Goal: Transaction & Acquisition: Purchase product/service

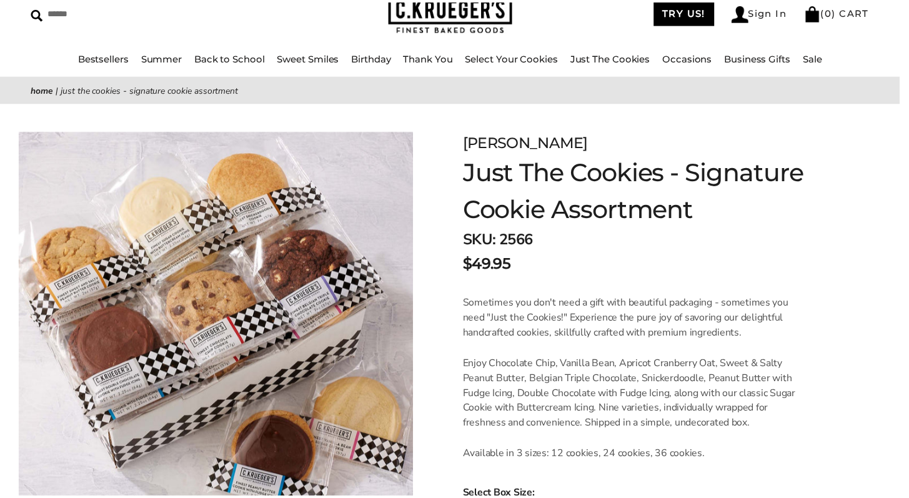
scroll to position [66, 0]
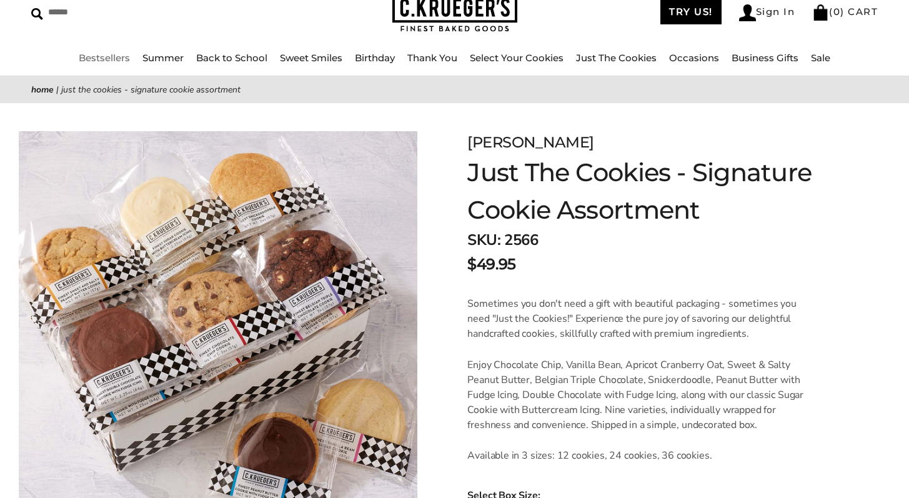
click at [104, 57] on link "Bestsellers" at bounding box center [104, 58] width 51 height 12
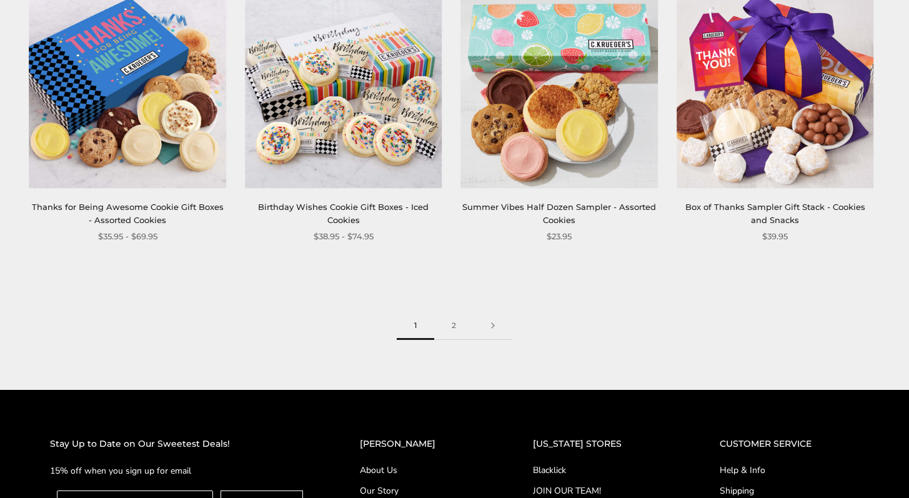
scroll to position [1706, 0]
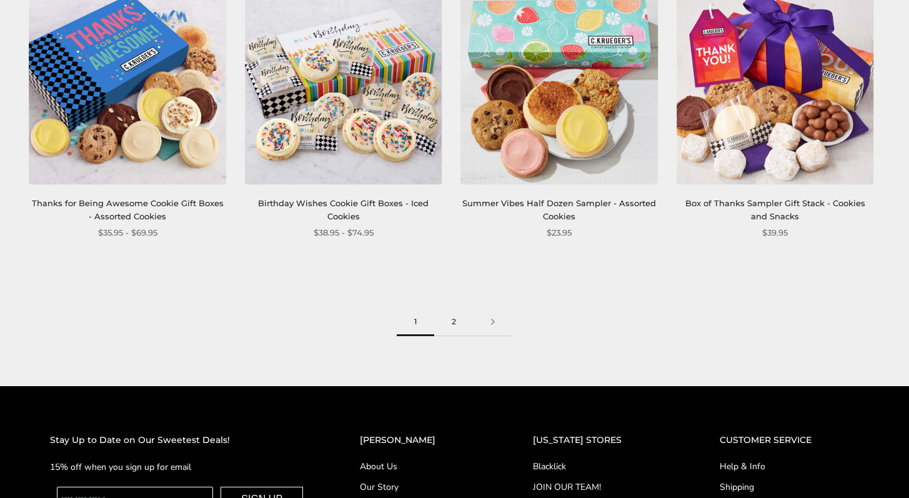
click at [452, 326] on link "2" at bounding box center [453, 322] width 39 height 28
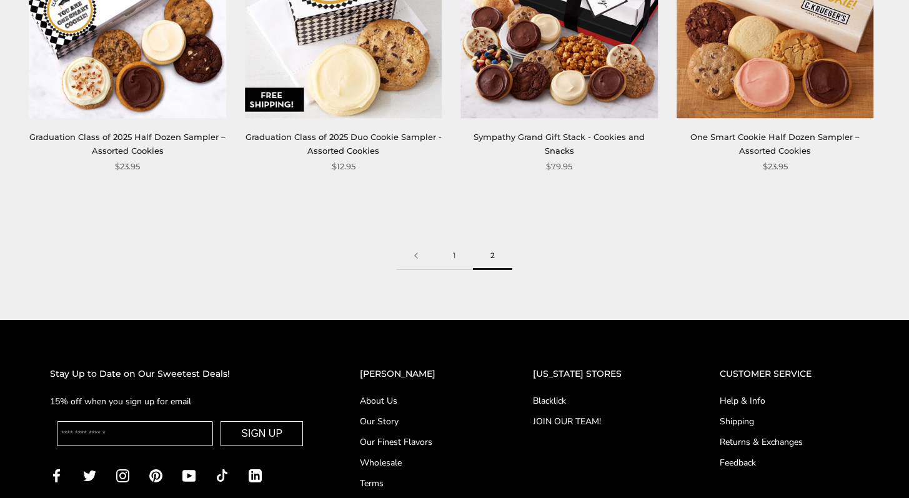
scroll to position [927, 0]
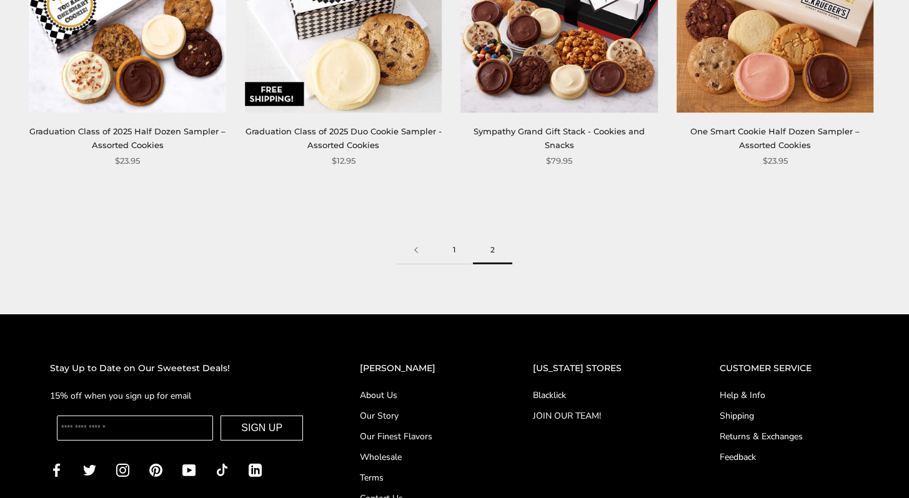
click at [454, 249] on link "1" at bounding box center [453, 250] width 37 height 28
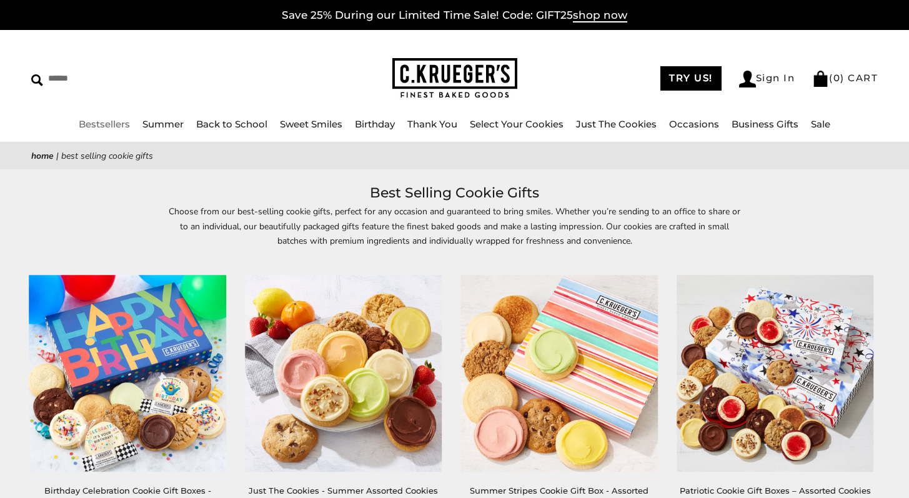
click at [110, 127] on link "Bestsellers" at bounding box center [104, 124] width 51 height 12
click at [614, 122] on link "Just The Cookies" at bounding box center [616, 124] width 81 height 12
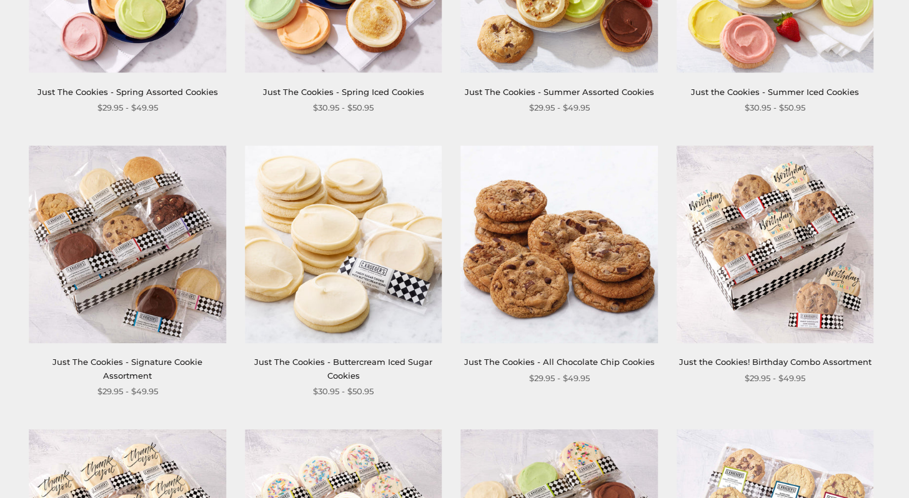
scroll to position [397, 0]
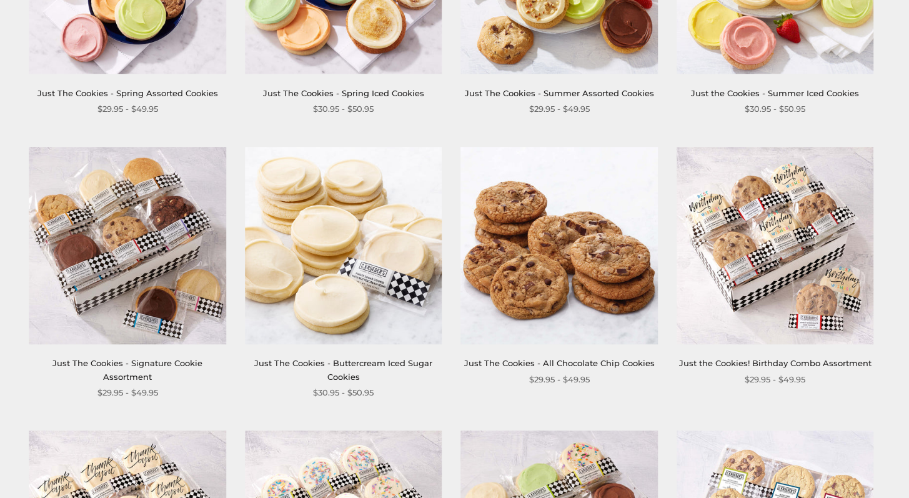
click at [126, 274] on img at bounding box center [127, 245] width 197 height 197
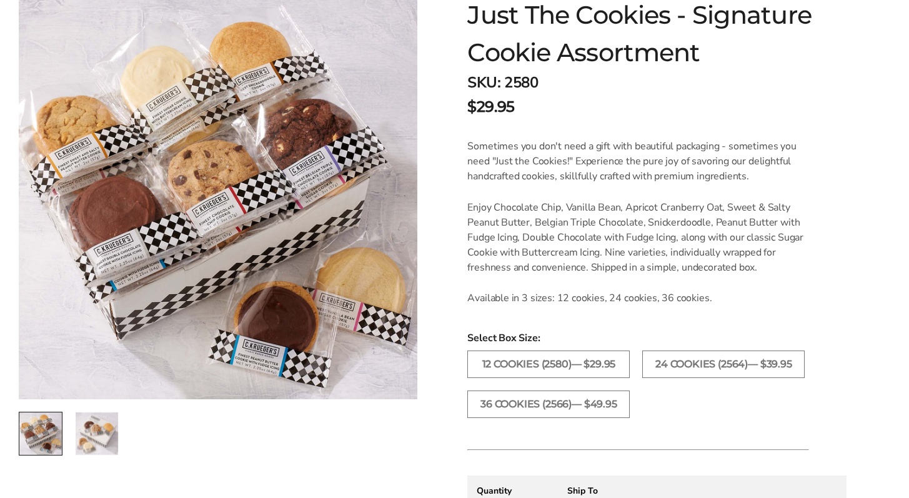
scroll to position [224, 0]
click at [550, 402] on label "36 COOKIES (2566)— $49.95" at bounding box center [548, 403] width 162 height 27
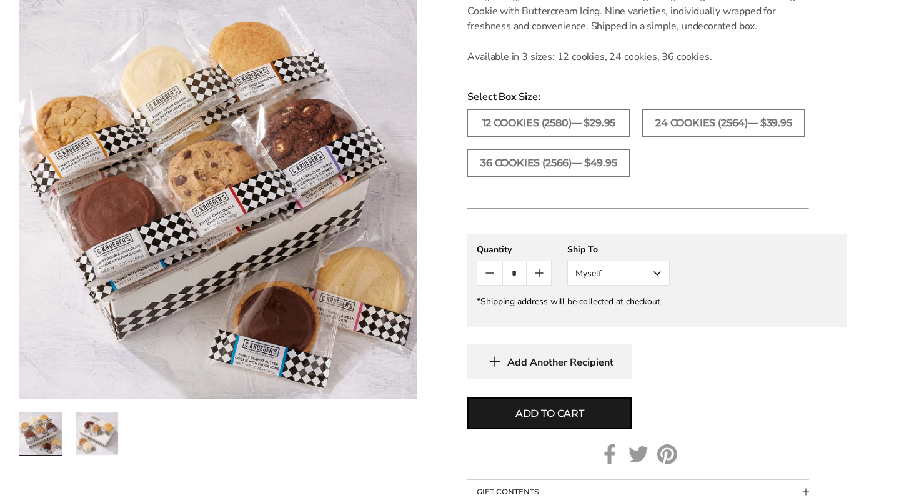
scroll to position [465, 0]
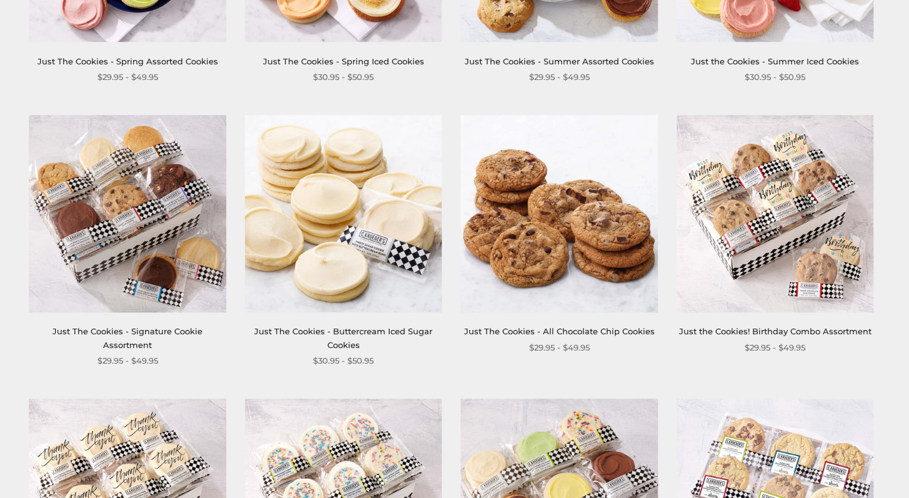
scroll to position [434, 0]
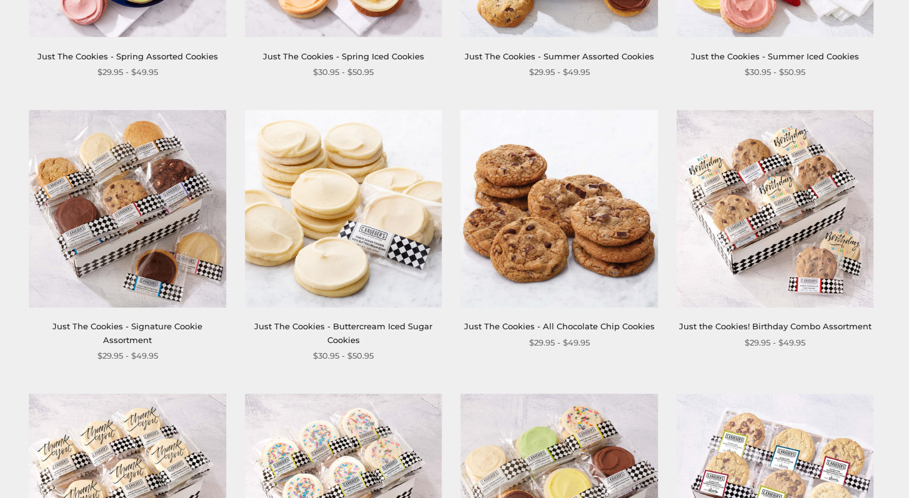
click at [293, 153] on img at bounding box center [343, 209] width 197 height 197
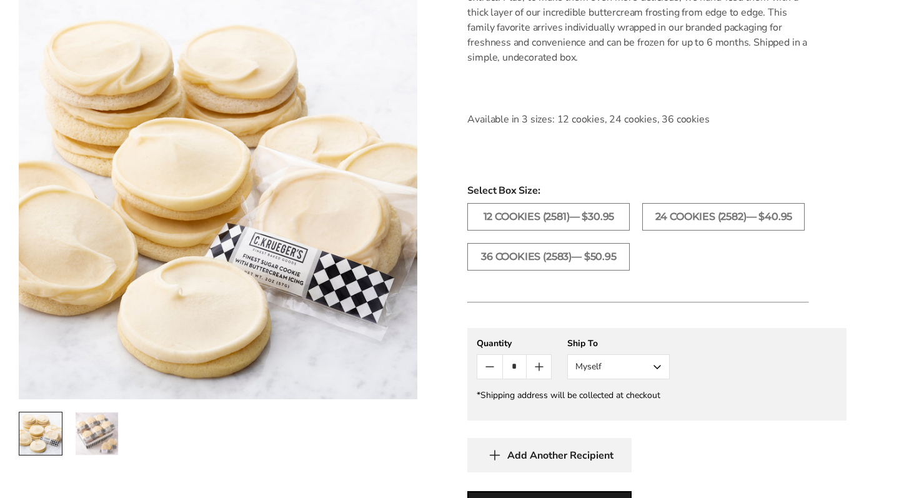
scroll to position [452, 0]
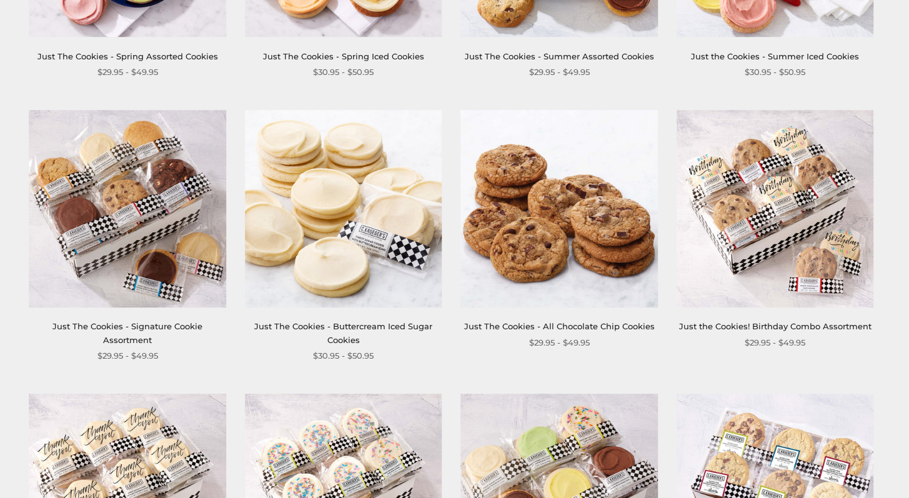
click at [538, 152] on img at bounding box center [559, 209] width 197 height 197
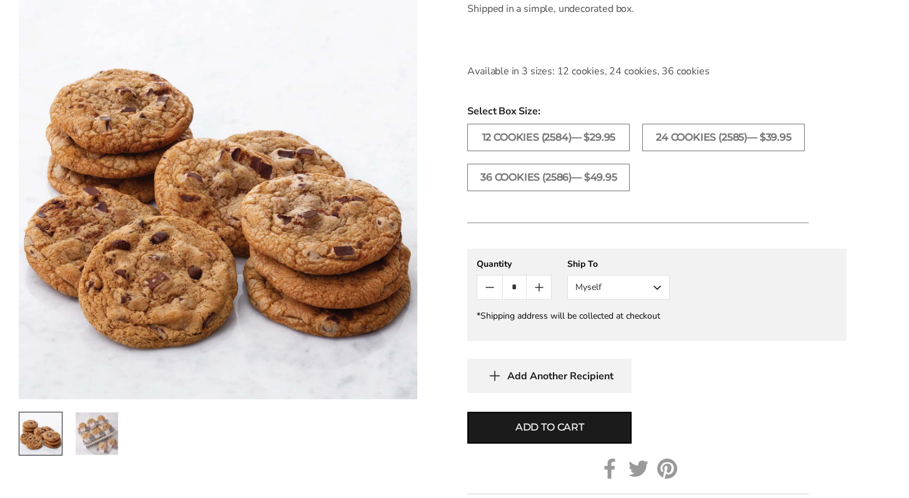
scroll to position [530, 0]
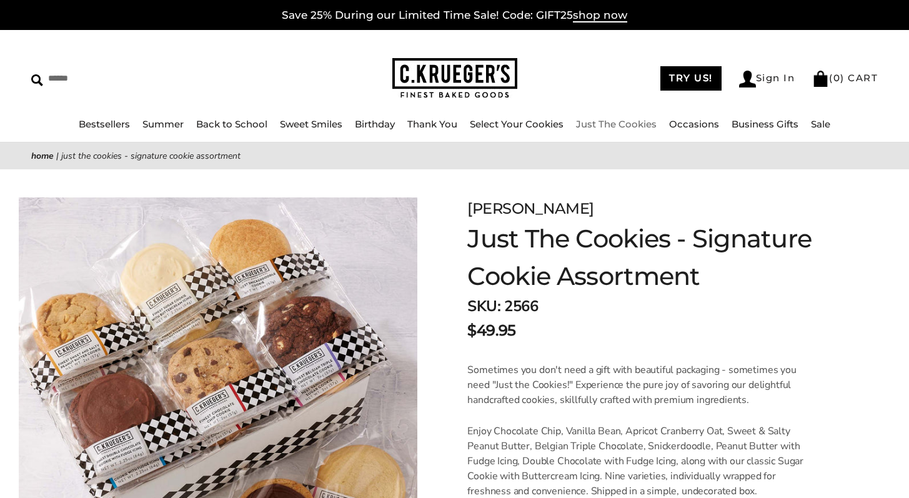
click at [614, 126] on link "Just The Cookies" at bounding box center [616, 124] width 81 height 12
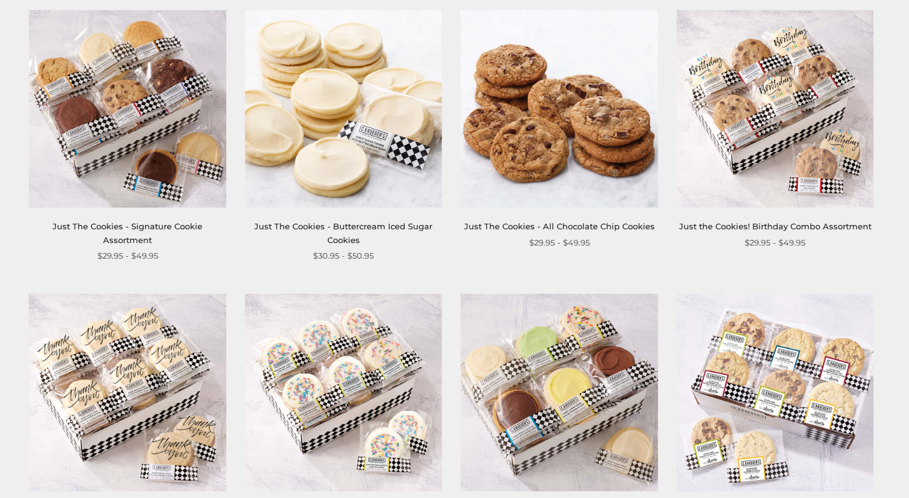
scroll to position [532, 0]
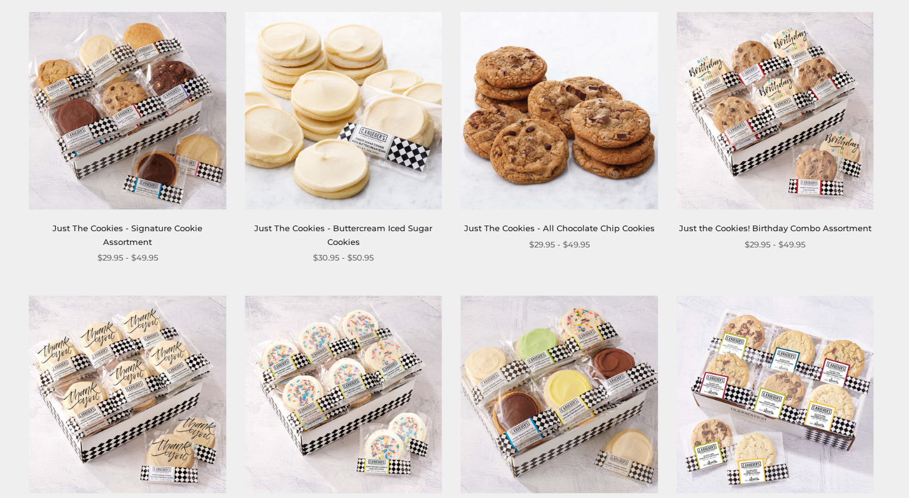
click at [589, 177] on img at bounding box center [559, 110] width 197 height 197
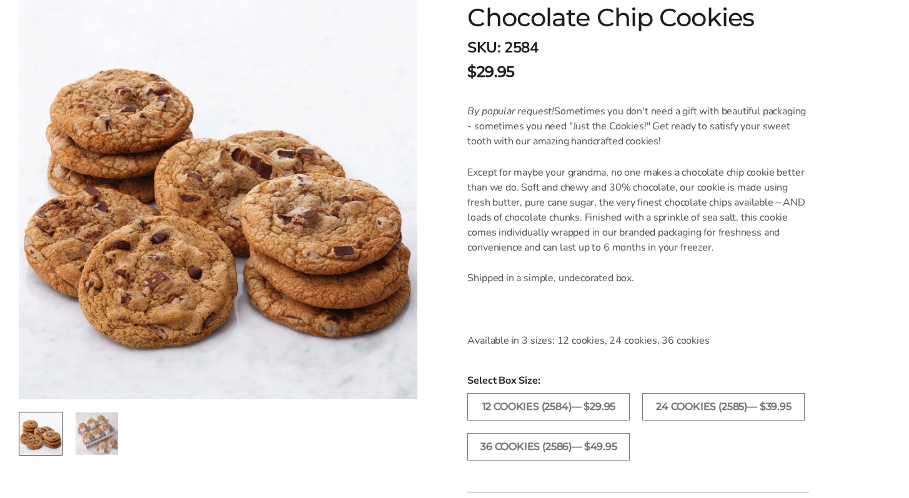
scroll to position [257, 0]
